Goal: Task Accomplishment & Management: Manage account settings

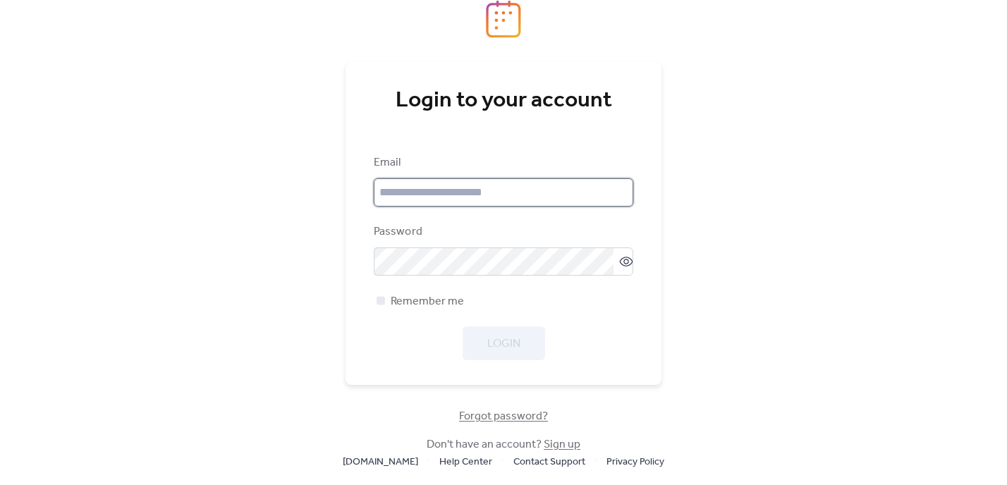
click at [441, 195] on input "email" at bounding box center [503, 192] width 259 height 28
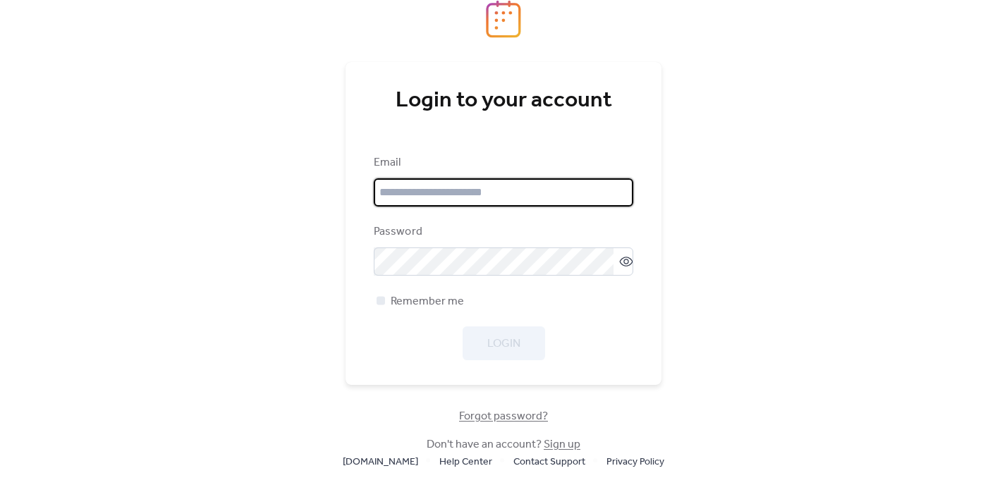
type input "**********"
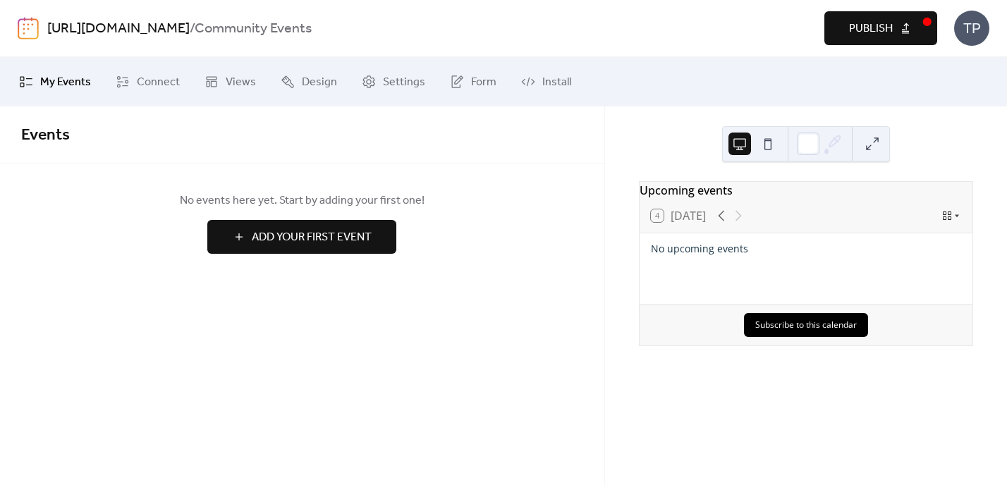
click at [49, 82] on span "My Events" at bounding box center [65, 82] width 51 height 17
click at [140, 82] on span "Connect" at bounding box center [158, 82] width 43 height 17
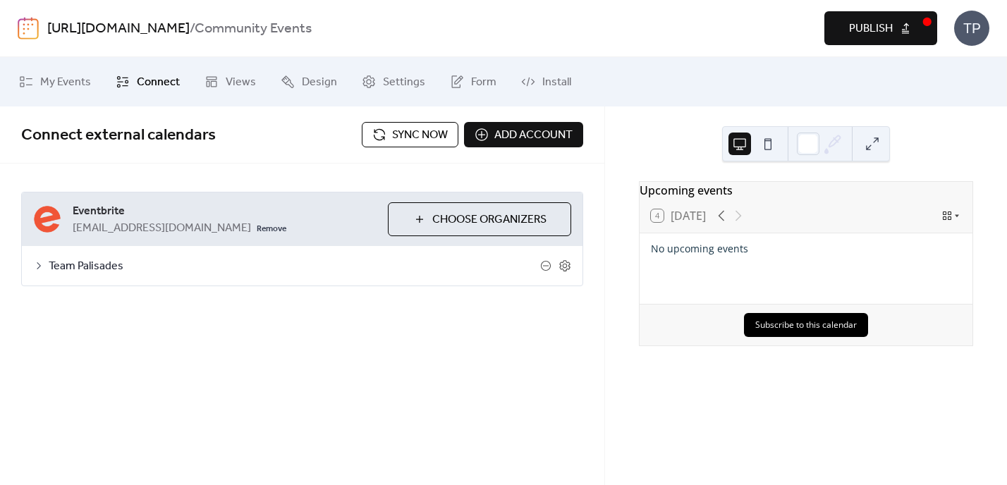
click at [487, 214] on span "Choose Organizers" at bounding box center [489, 220] width 114 height 17
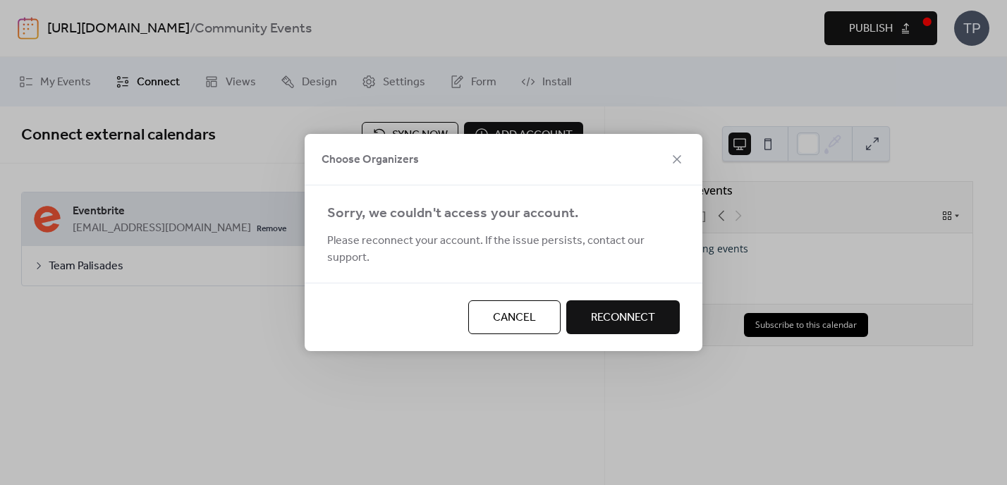
click at [637, 313] on span "Reconnect" at bounding box center [623, 318] width 64 height 17
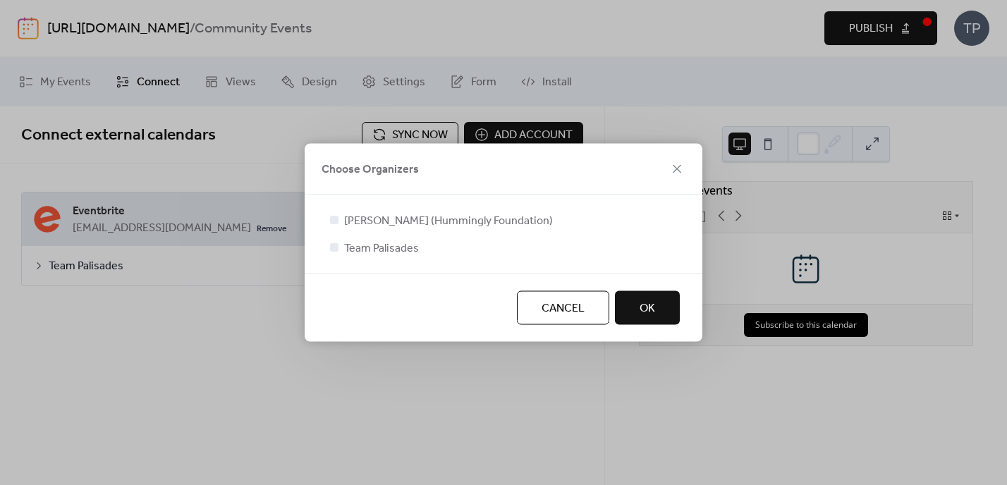
click at [670, 307] on button "OK" at bounding box center [647, 308] width 65 height 34
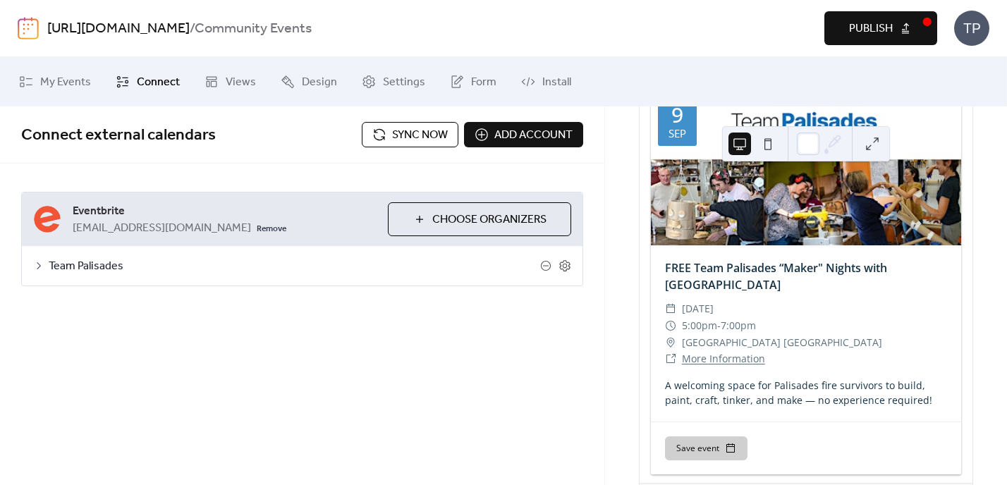
scroll to position [221, 0]
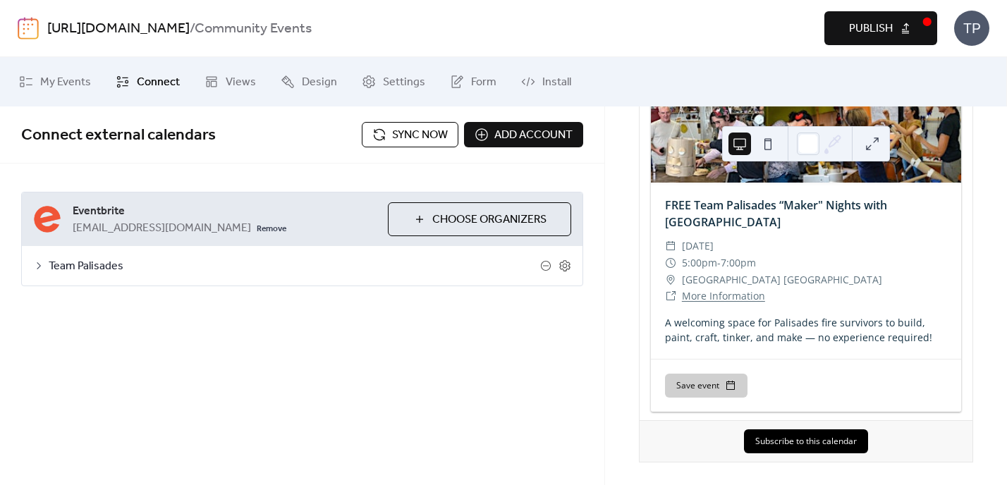
click at [889, 32] on span "Publish" at bounding box center [871, 28] width 44 height 17
click at [46, 267] on div "Team Palisades" at bounding box center [302, 265] width 561 height 39
click at [39, 267] on icon at bounding box center [38, 265] width 11 height 11
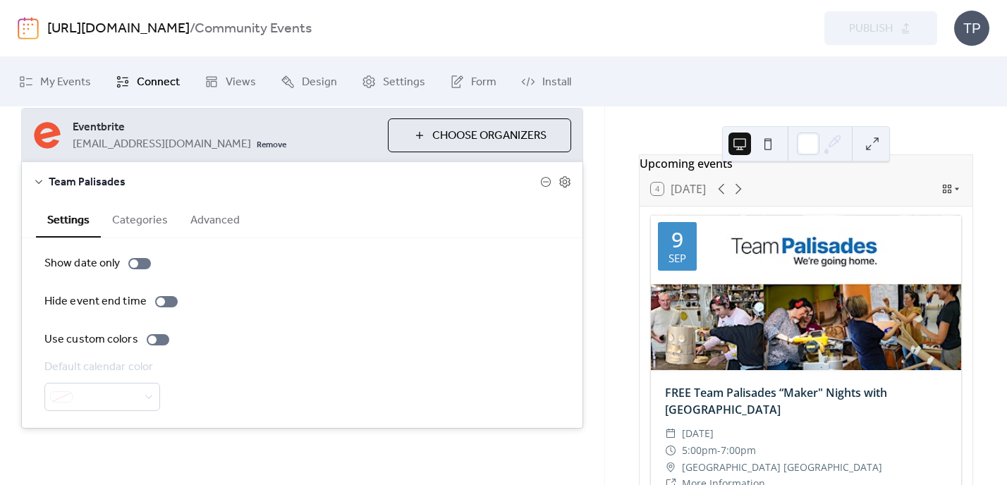
scroll to position [0, 0]
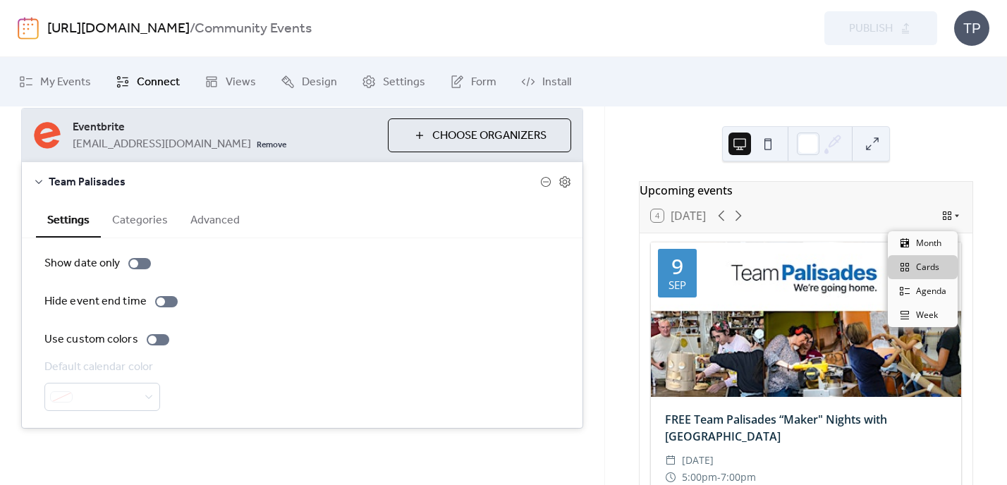
click at [953, 220] on icon at bounding box center [957, 216] width 8 height 8
click at [922, 236] on div "Month" at bounding box center [923, 243] width 70 height 24
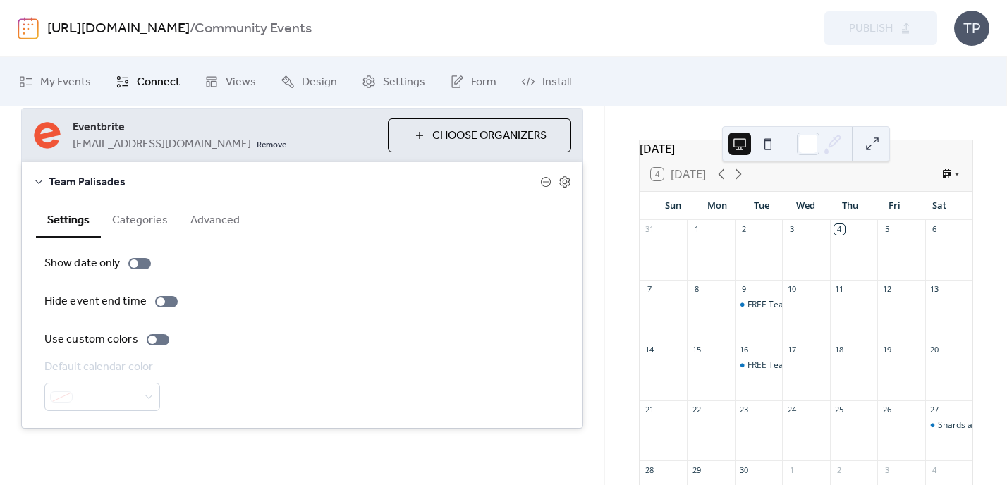
scroll to position [51, 0]
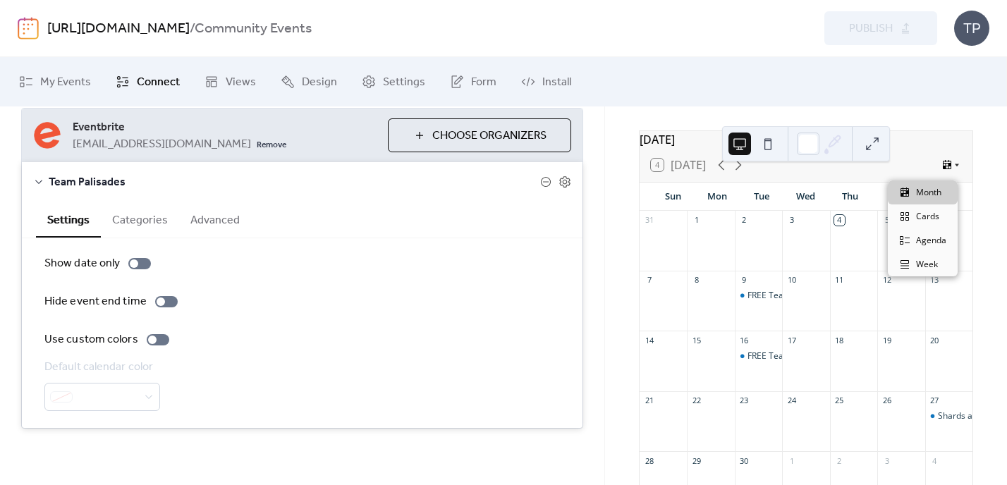
click at [946, 169] on icon at bounding box center [947, 164] width 8 height 9
click at [930, 263] on span "Week" at bounding box center [927, 264] width 22 height 13
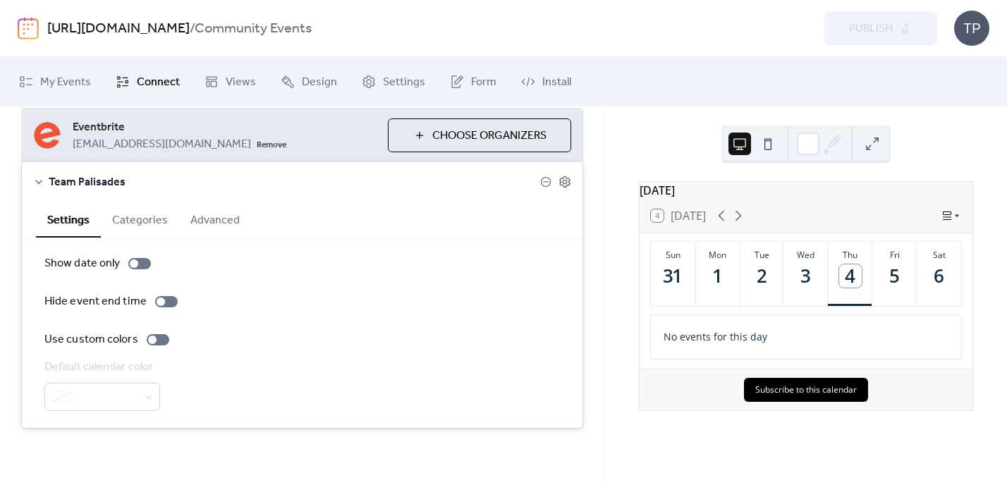
click at [944, 221] on icon at bounding box center [946, 215] width 11 height 11
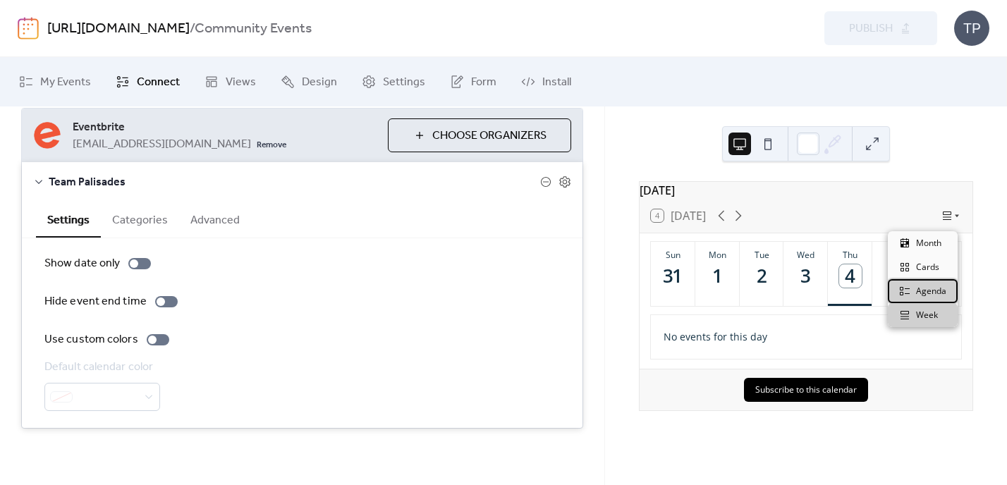
click at [932, 289] on span "Agenda" at bounding box center [931, 291] width 30 height 13
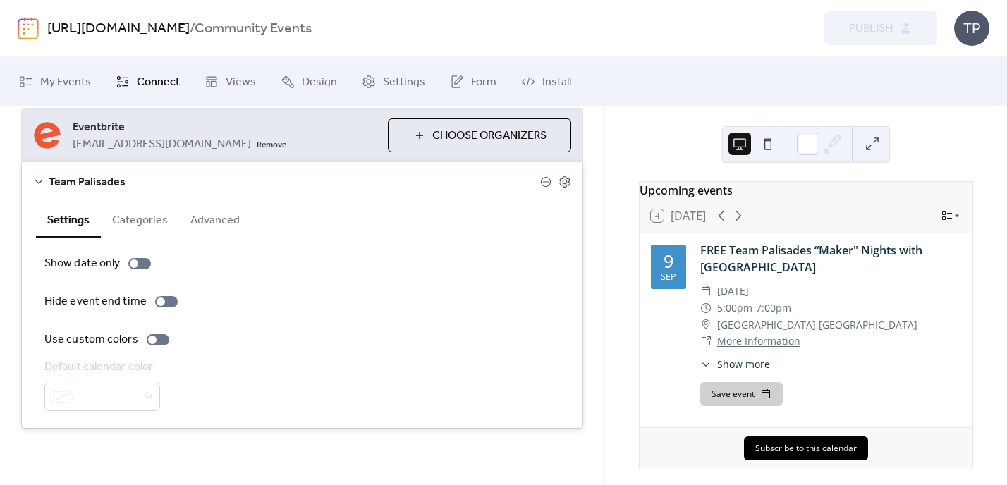
scroll to position [16, 0]
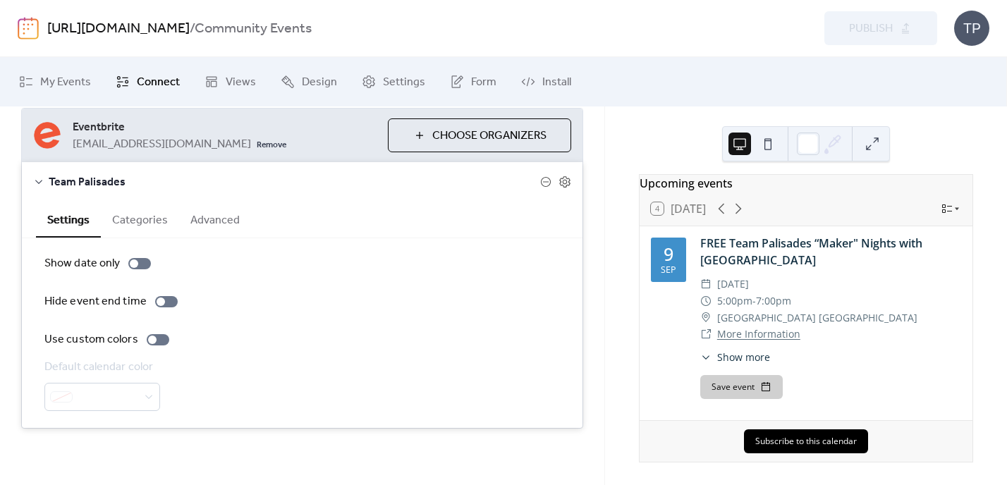
click at [240, 219] on button "Advanced" at bounding box center [215, 219] width 72 height 35
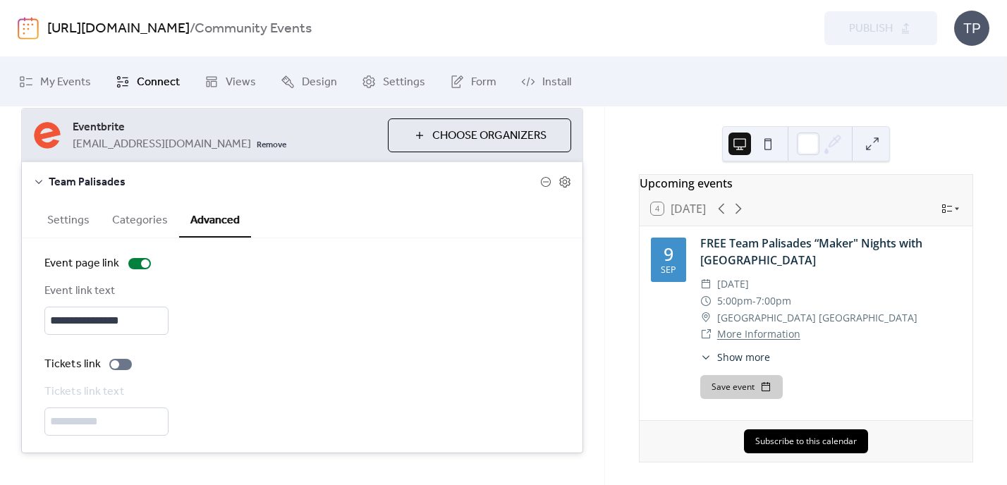
click at [65, 214] on button "Settings" at bounding box center [68, 219] width 65 height 35
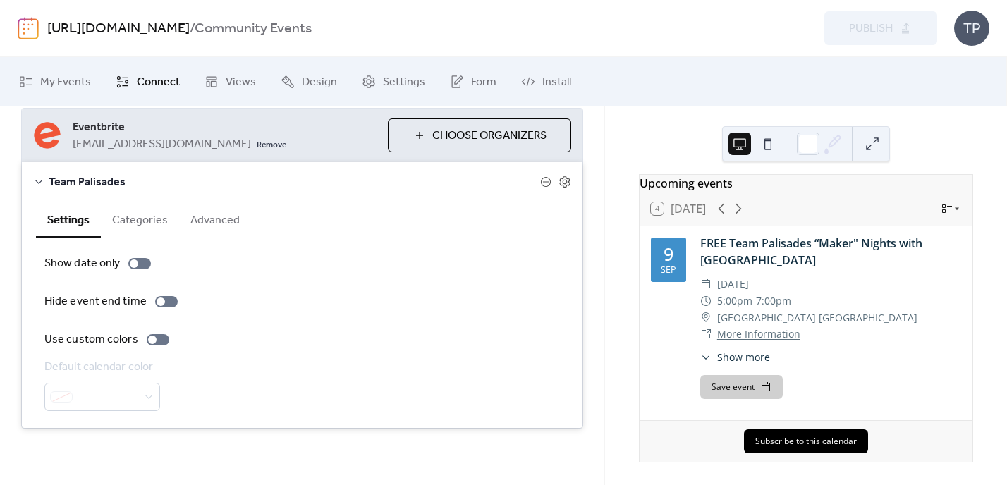
scroll to position [0, 0]
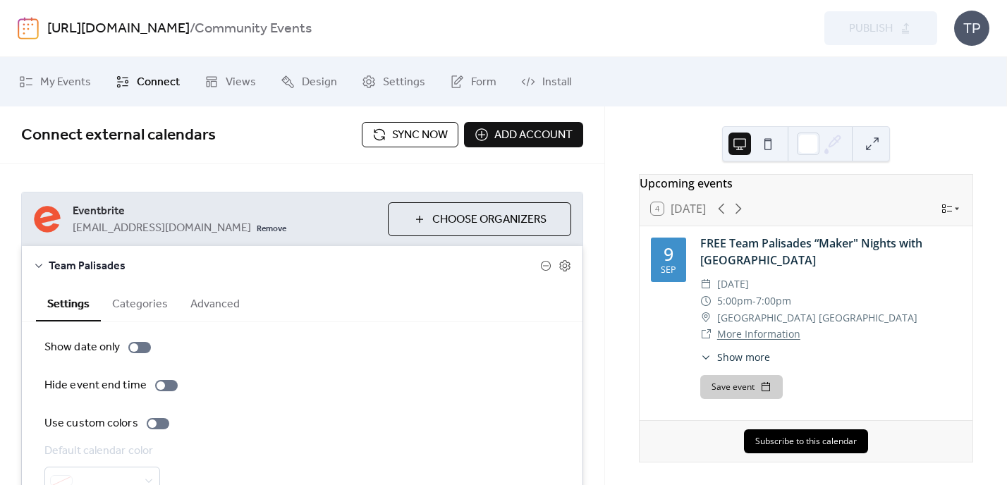
click at [396, 122] on button "Sync now" at bounding box center [410, 134] width 97 height 25
click at [403, 80] on span "Settings" at bounding box center [404, 82] width 42 height 17
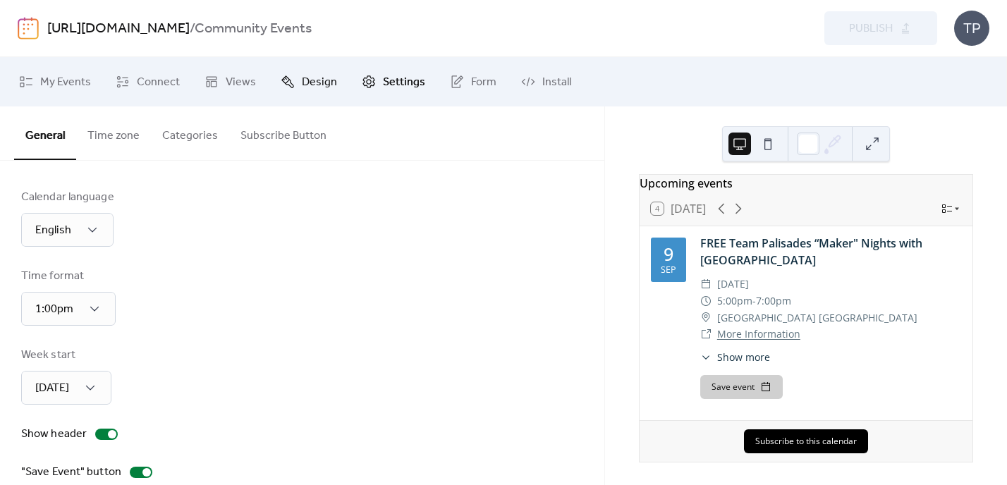
click at [334, 85] on link "Design" at bounding box center [309, 82] width 78 height 38
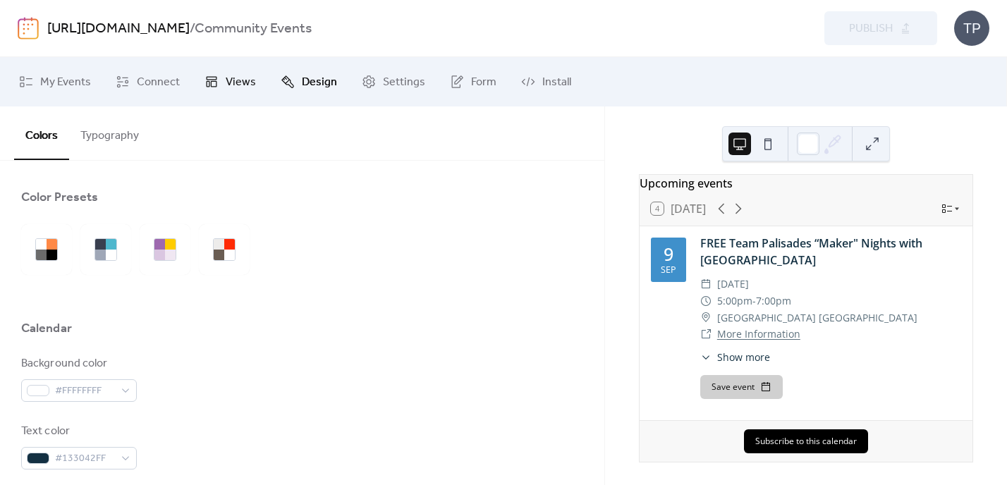
click at [234, 81] on span "Views" at bounding box center [241, 82] width 30 height 17
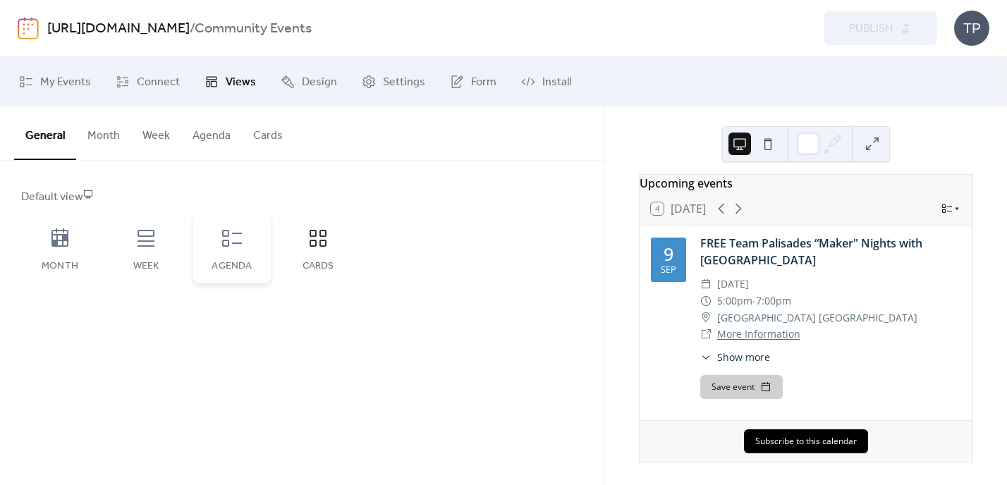
click at [231, 244] on icon at bounding box center [232, 238] width 23 height 23
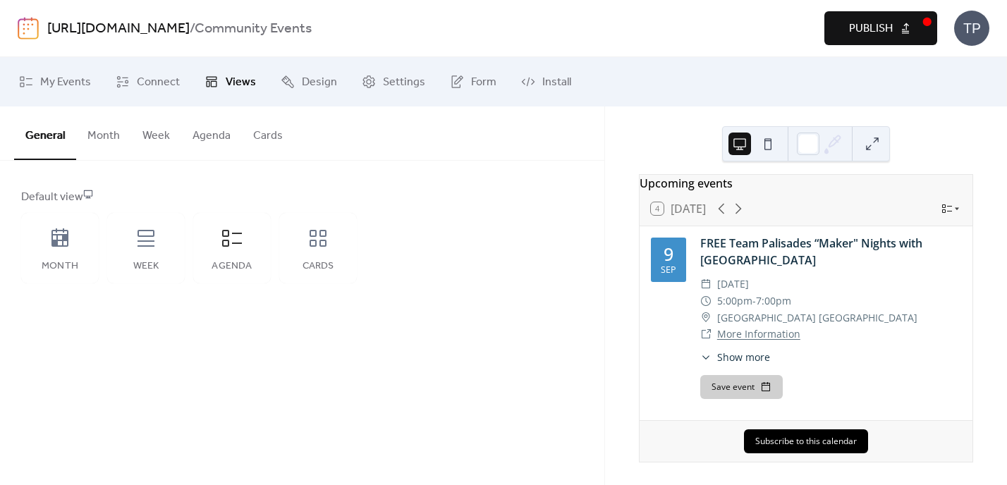
click at [924, 16] on button "Publish" at bounding box center [880, 28] width 113 height 34
click at [111, 133] on button "Month" at bounding box center [103, 132] width 55 height 52
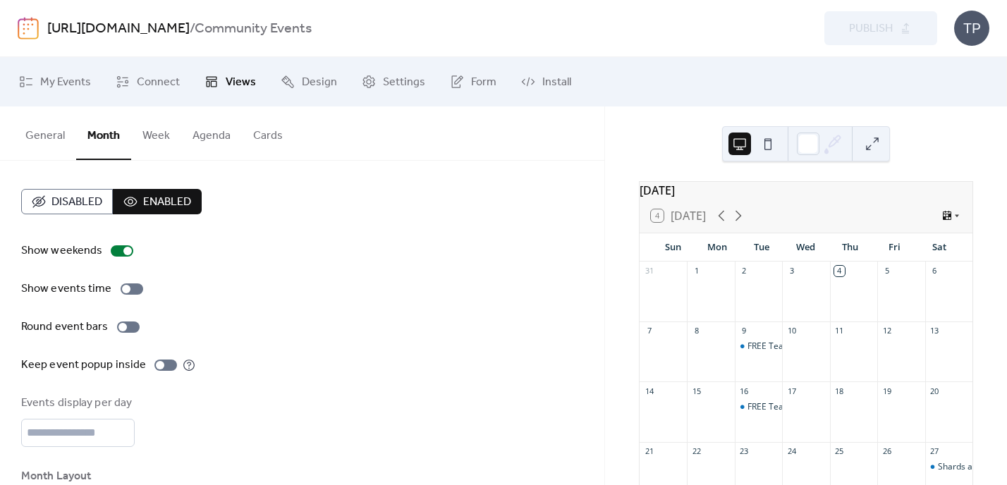
click at [154, 133] on button "Week" at bounding box center [156, 132] width 50 height 52
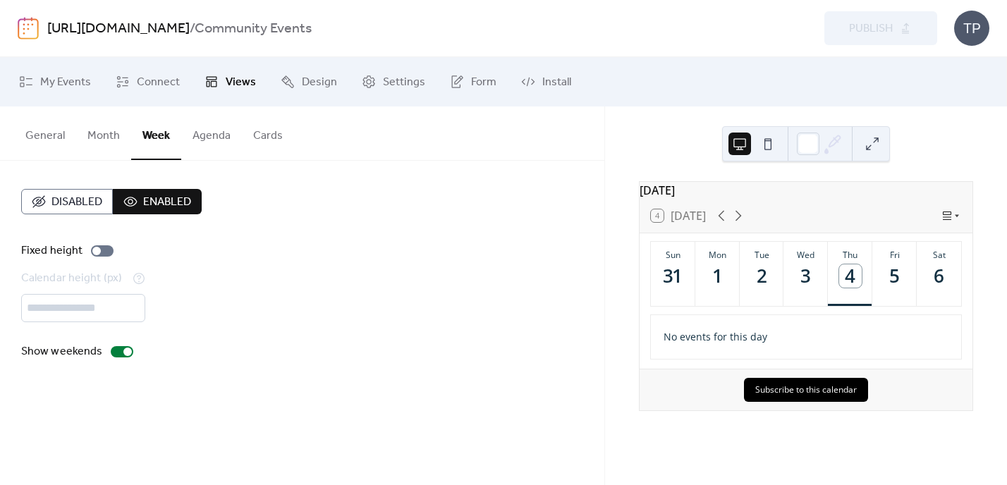
click at [106, 137] on button "Month" at bounding box center [103, 132] width 55 height 52
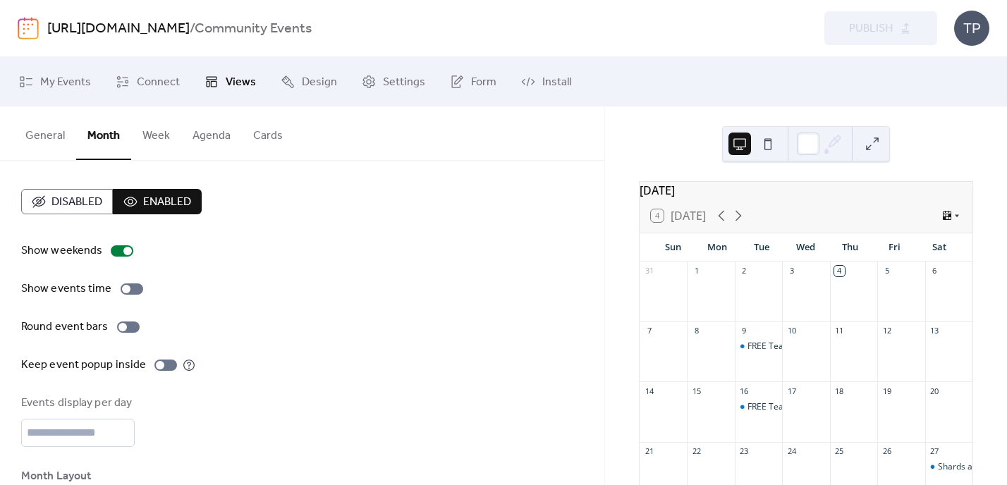
scroll to position [106, 0]
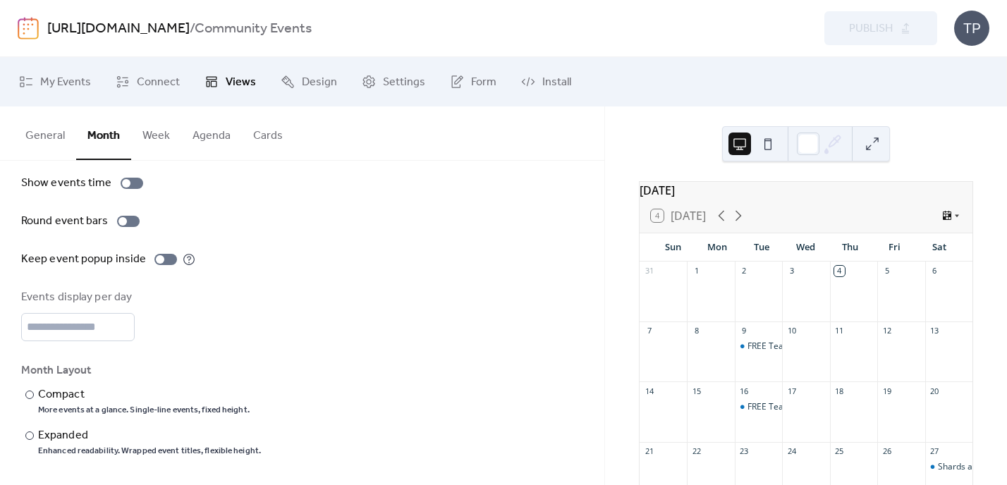
click at [151, 133] on button "Week" at bounding box center [156, 132] width 50 height 52
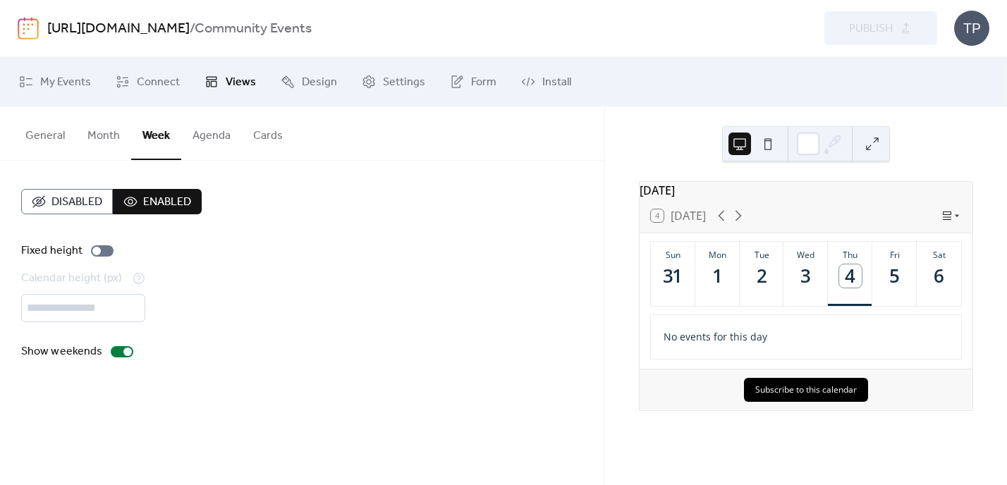
click at [210, 130] on button "Agenda" at bounding box center [211, 132] width 61 height 52
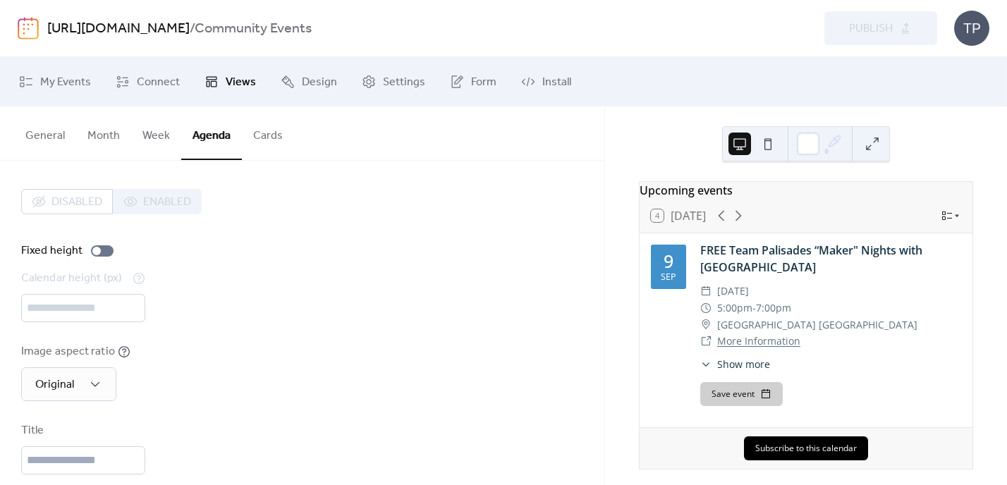
scroll to position [167, 0]
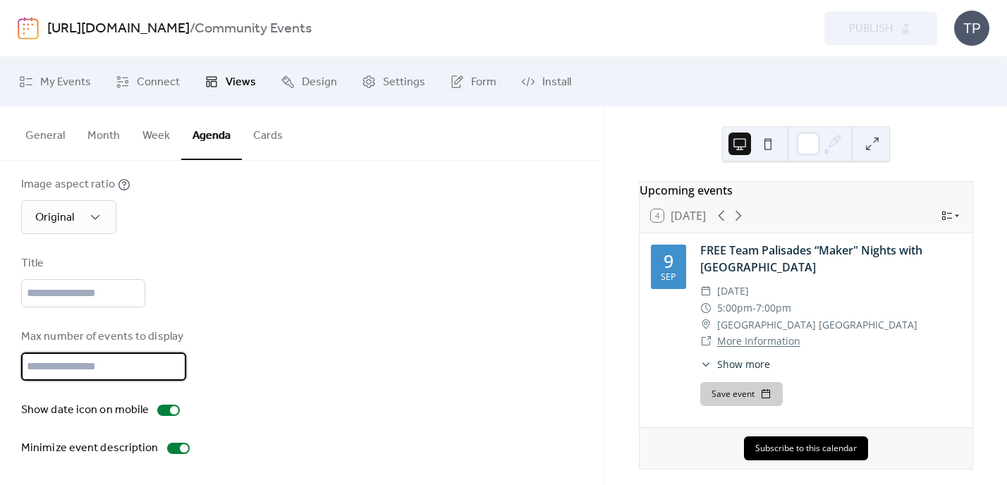
type input "*"
click at [173, 360] on input "*" at bounding box center [103, 367] width 165 height 28
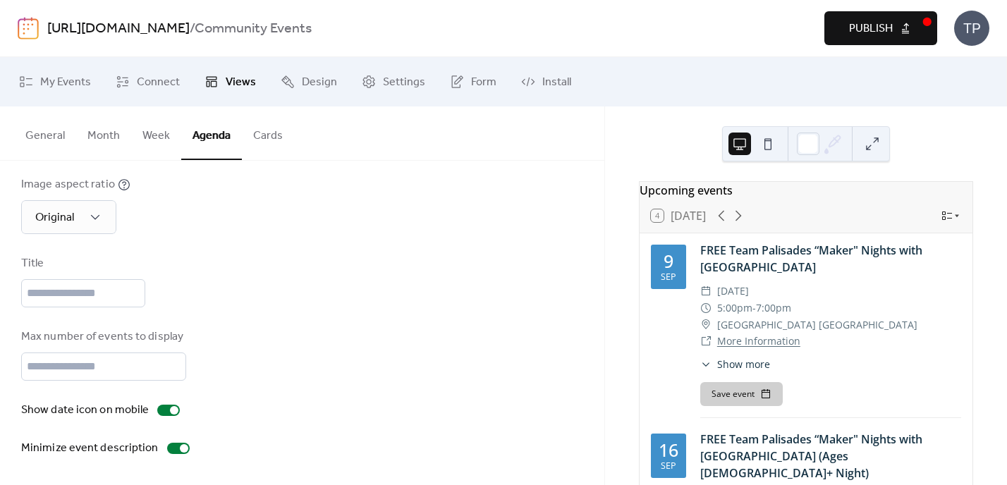
click at [876, 32] on span "Publish" at bounding box center [871, 28] width 44 height 17
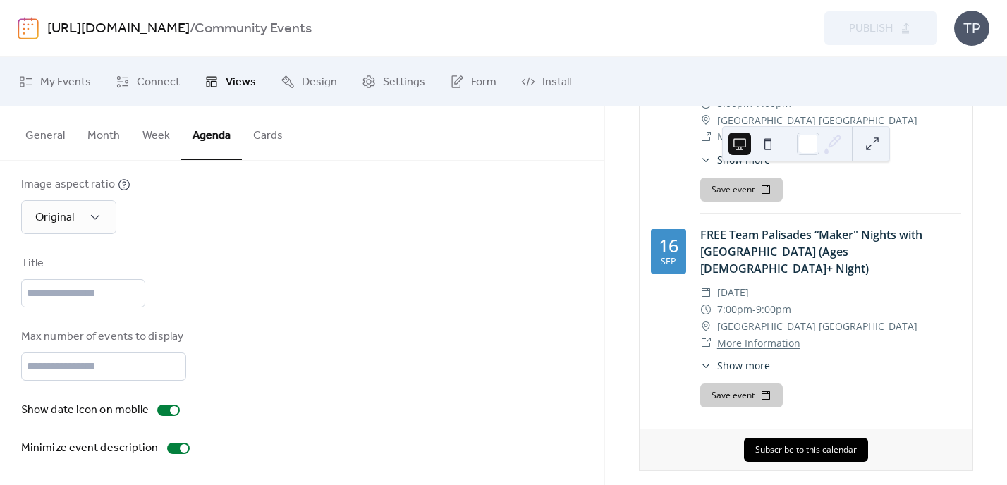
scroll to position [0, 0]
